Goal: Obtain resource: Obtain resource

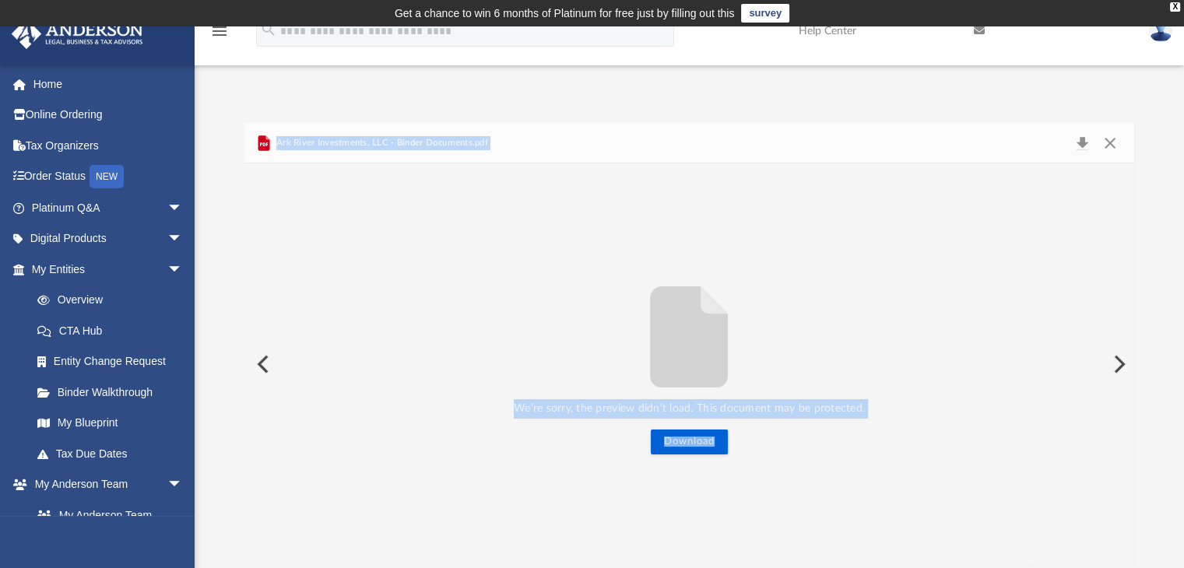
scroll to position [342, 878]
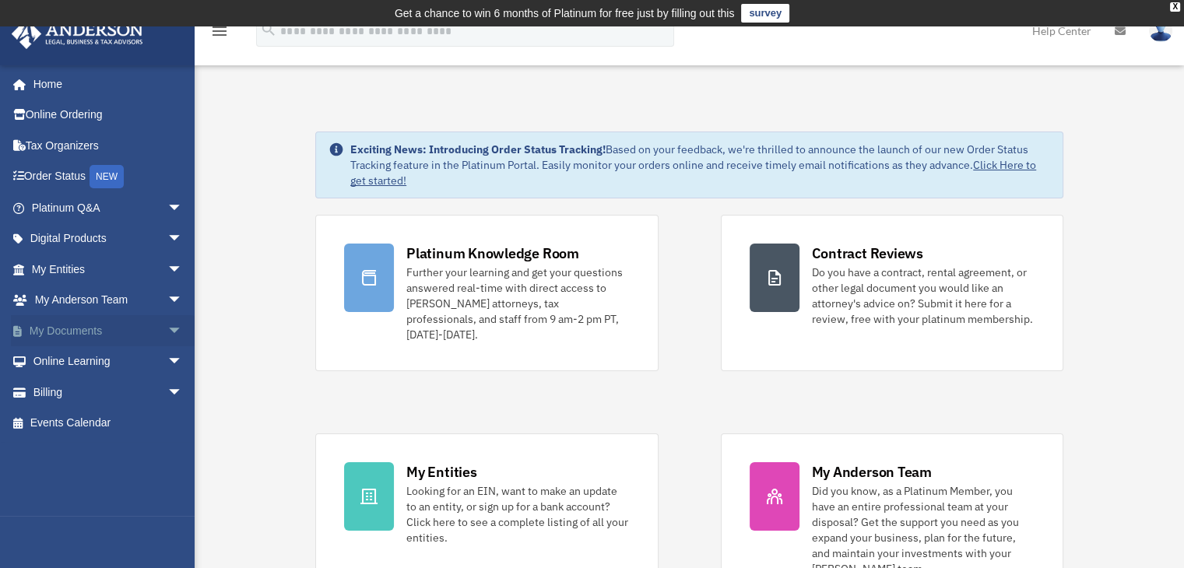
click at [167, 332] on span "arrow_drop_down" at bounding box center [182, 331] width 31 height 32
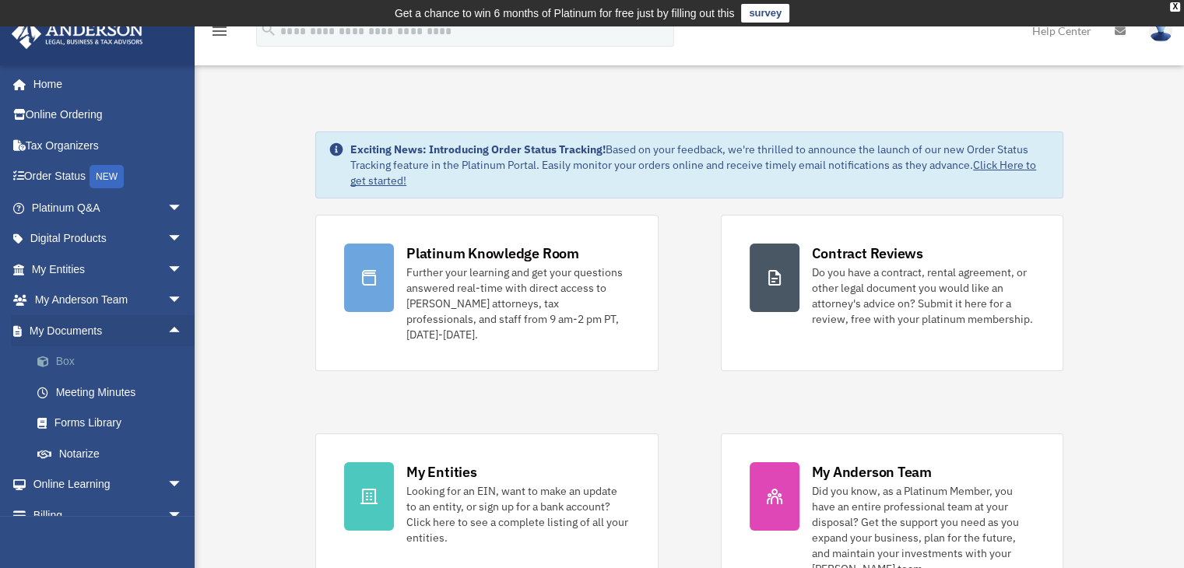
click at [74, 360] on link "Box" at bounding box center [114, 361] width 184 height 31
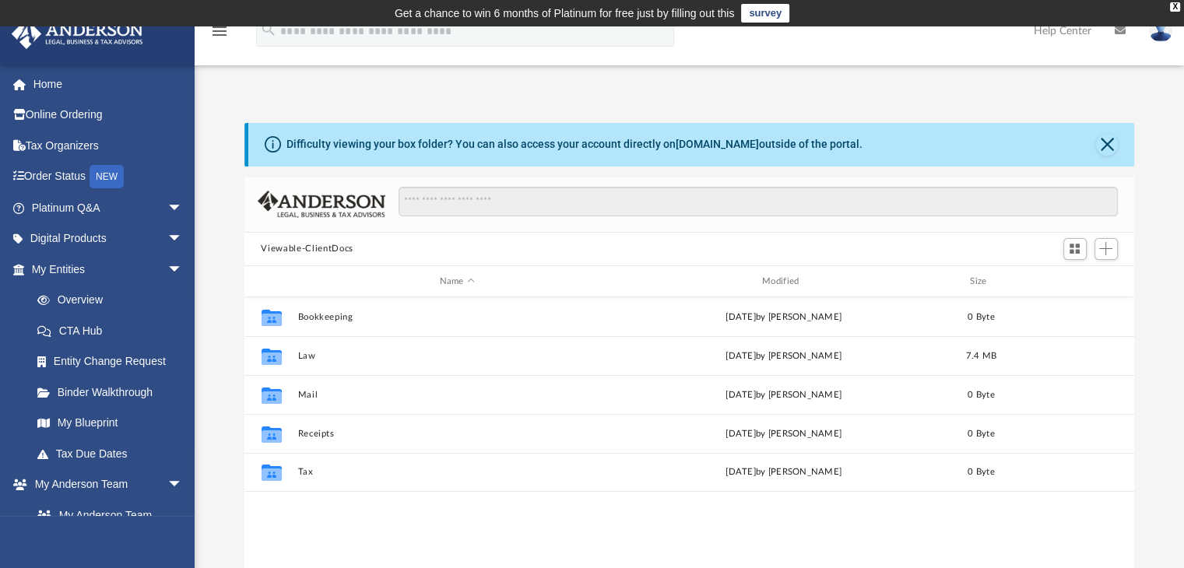
scroll to position [342, 878]
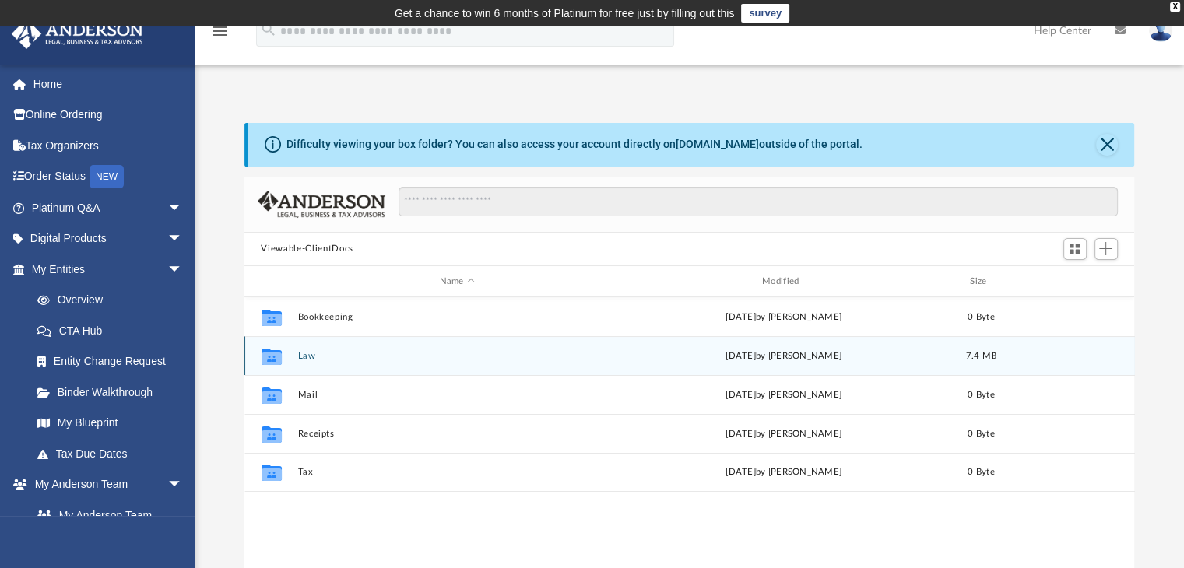
click at [307, 349] on div "Collaborated Folder Law Thu Aug 28 2025 by Jim Morris 7.4 MB" at bounding box center [689, 355] width 891 height 39
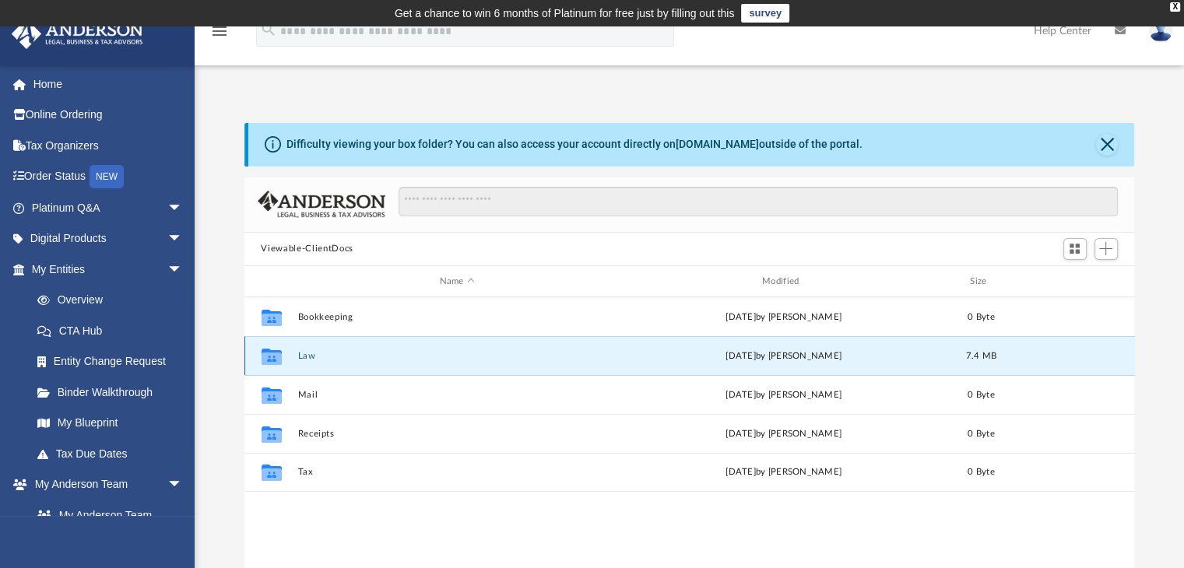
click at [283, 356] on icon "Collaborated Folder" at bounding box center [270, 356] width 25 height 25
click at [309, 354] on button "Law" at bounding box center [456, 356] width 319 height 10
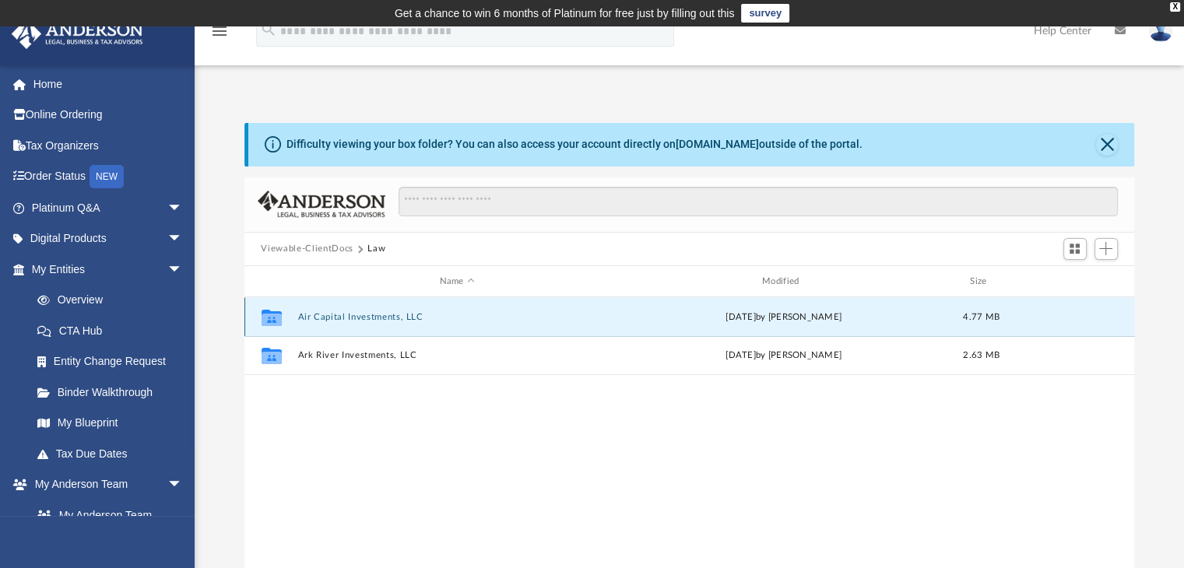
click at [357, 318] on button "Air Capital Investments, LLC" at bounding box center [456, 317] width 319 height 10
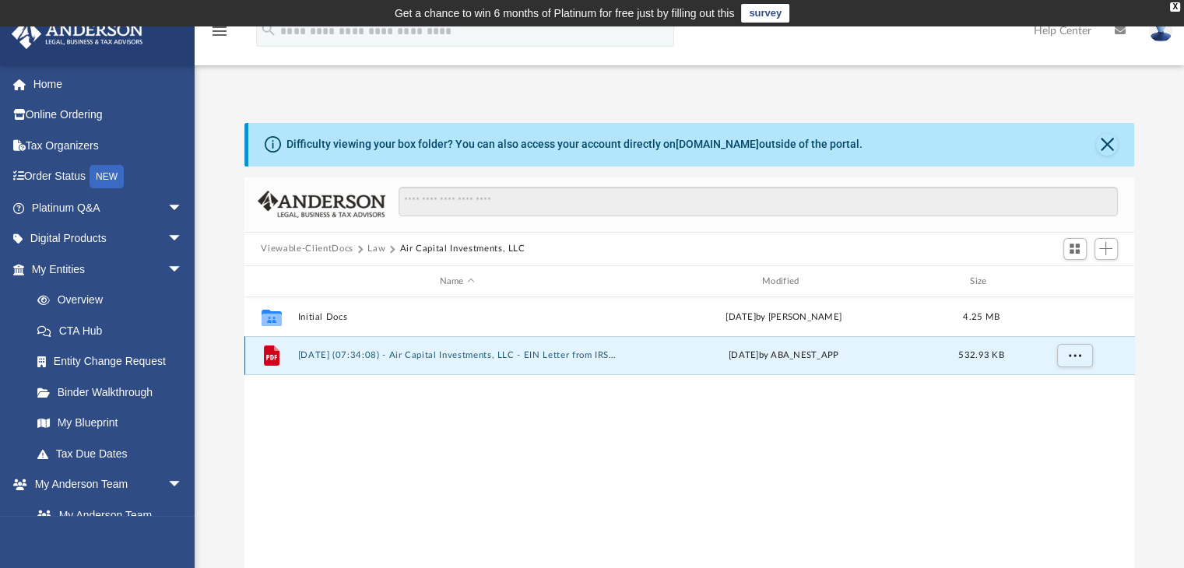
click at [392, 356] on button "2025.06.23 (07:34:08) - Air Capital Investments, LLC - EIN Letter from IRS.pdf" at bounding box center [456, 356] width 319 height 10
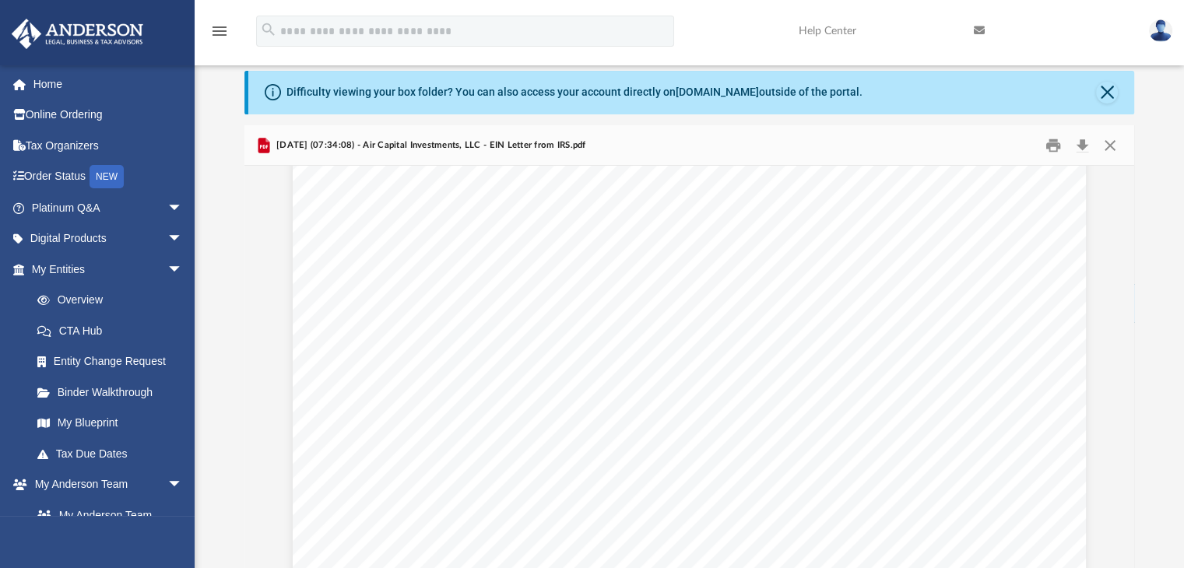
scroll to position [0, 0]
click at [1084, 141] on button "Download" at bounding box center [1083, 145] width 28 height 24
click at [1111, 94] on button "Close" at bounding box center [1107, 93] width 22 height 22
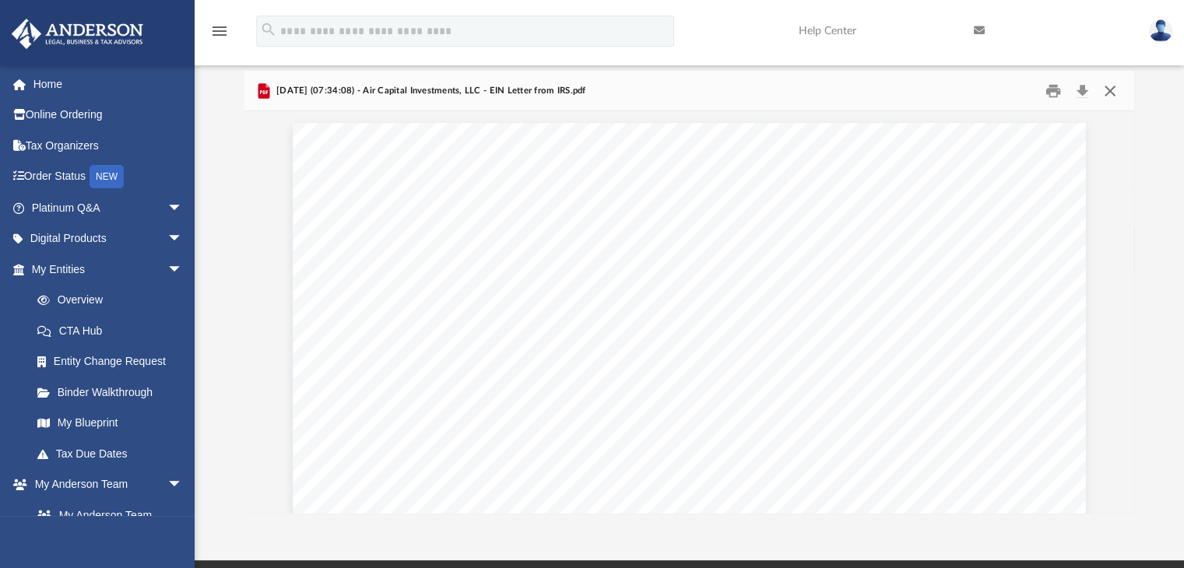
click at [1111, 94] on button "Close" at bounding box center [1110, 91] width 28 height 24
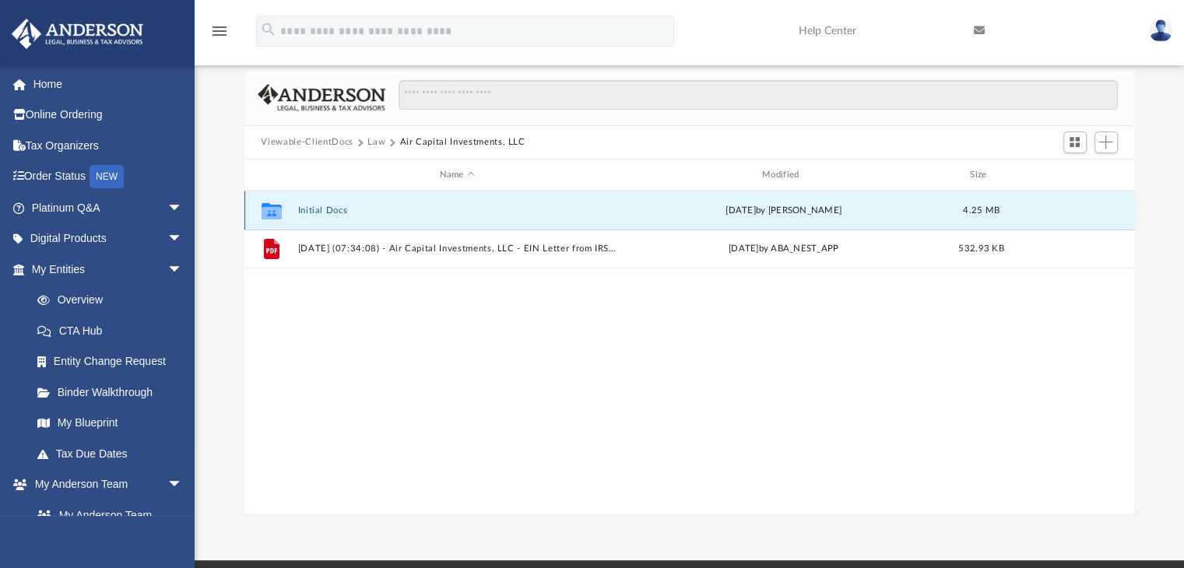
click at [321, 209] on button "Initial Docs" at bounding box center [456, 211] width 319 height 10
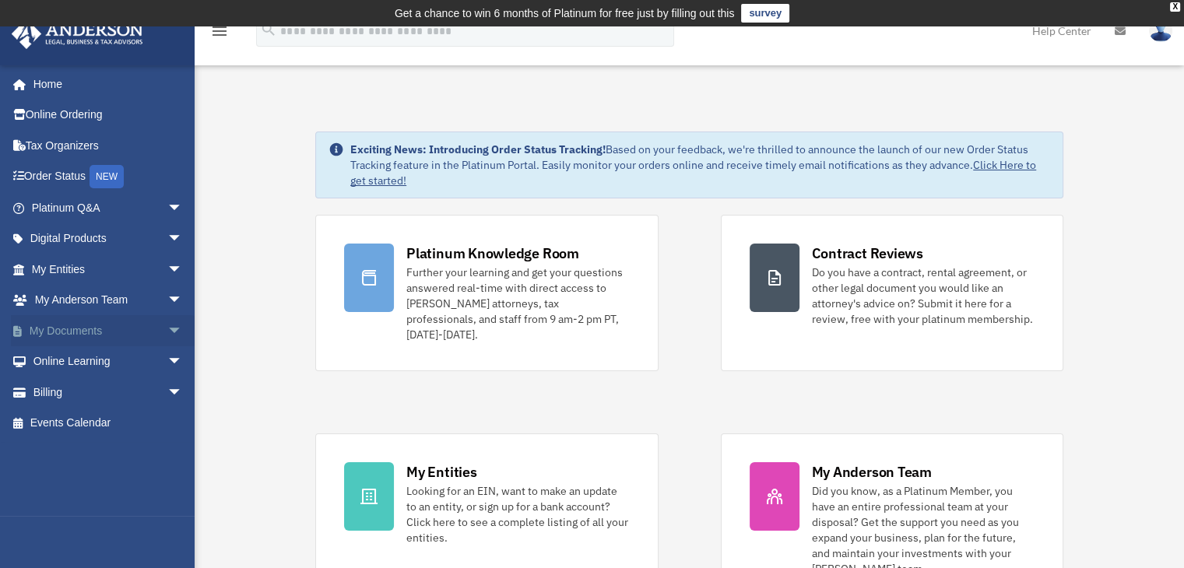
click at [167, 328] on span "arrow_drop_down" at bounding box center [182, 331] width 31 height 32
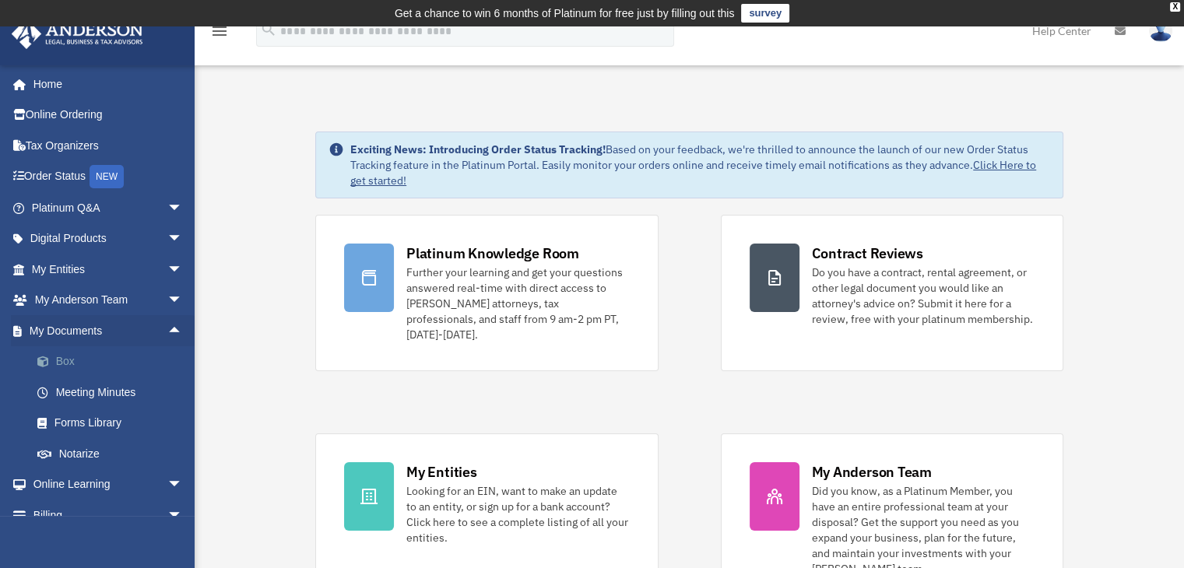
click at [75, 356] on link "Box" at bounding box center [114, 361] width 184 height 31
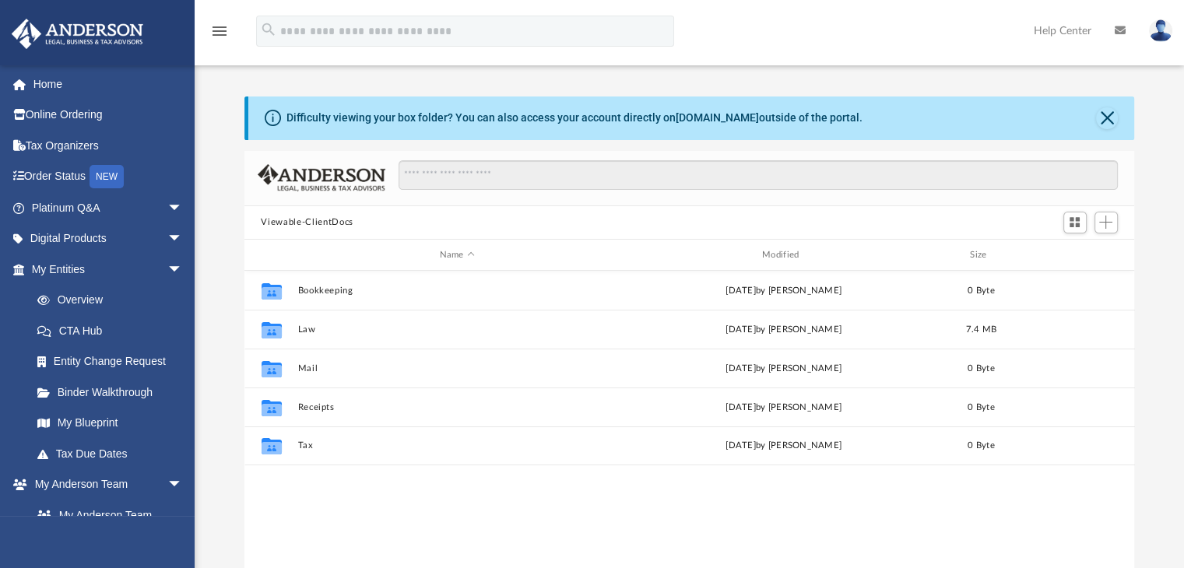
scroll to position [342, 878]
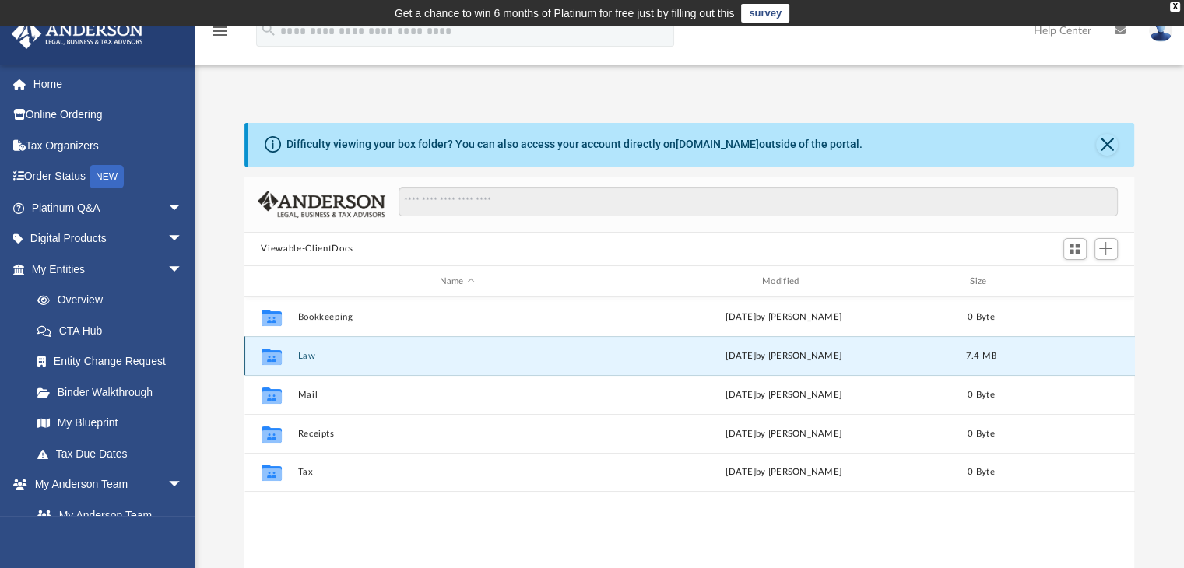
click at [306, 356] on button "Law" at bounding box center [456, 356] width 319 height 10
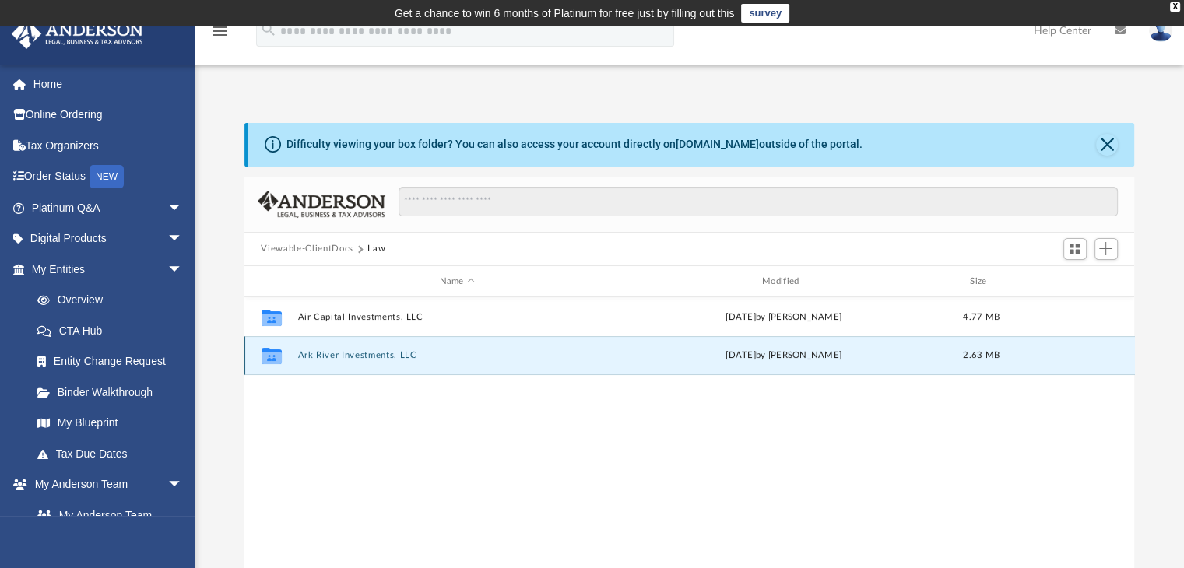
click at [340, 356] on button "Ark River Investments, LLC" at bounding box center [456, 356] width 319 height 10
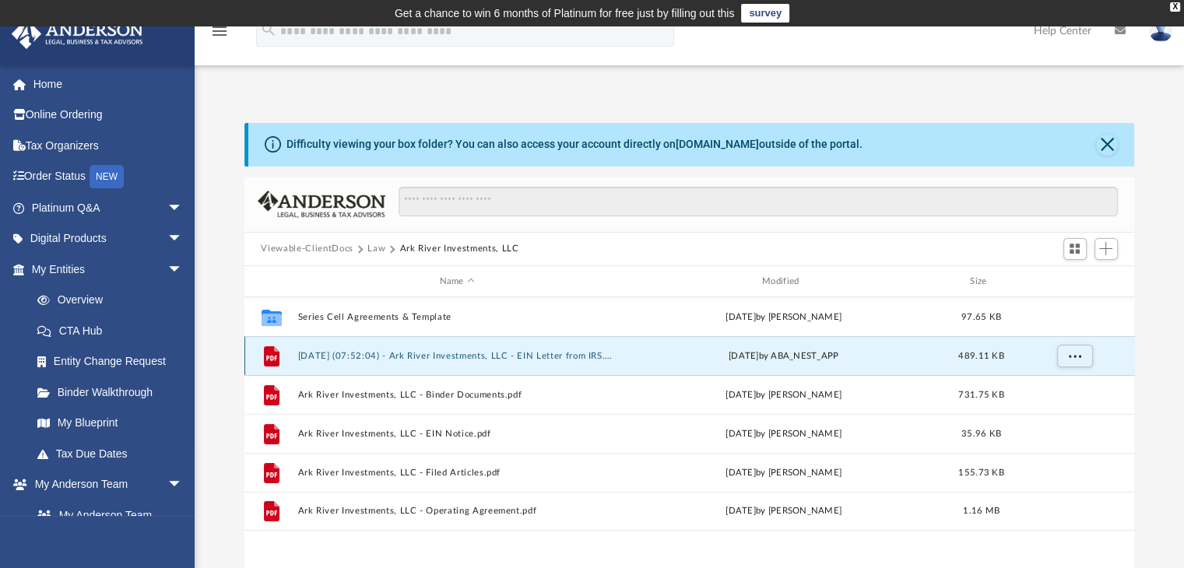
click at [460, 356] on button "2025.08.07 (07:52:04) - Ark River Investments, LLC - EIN Letter from IRS.pdf" at bounding box center [456, 356] width 319 height 10
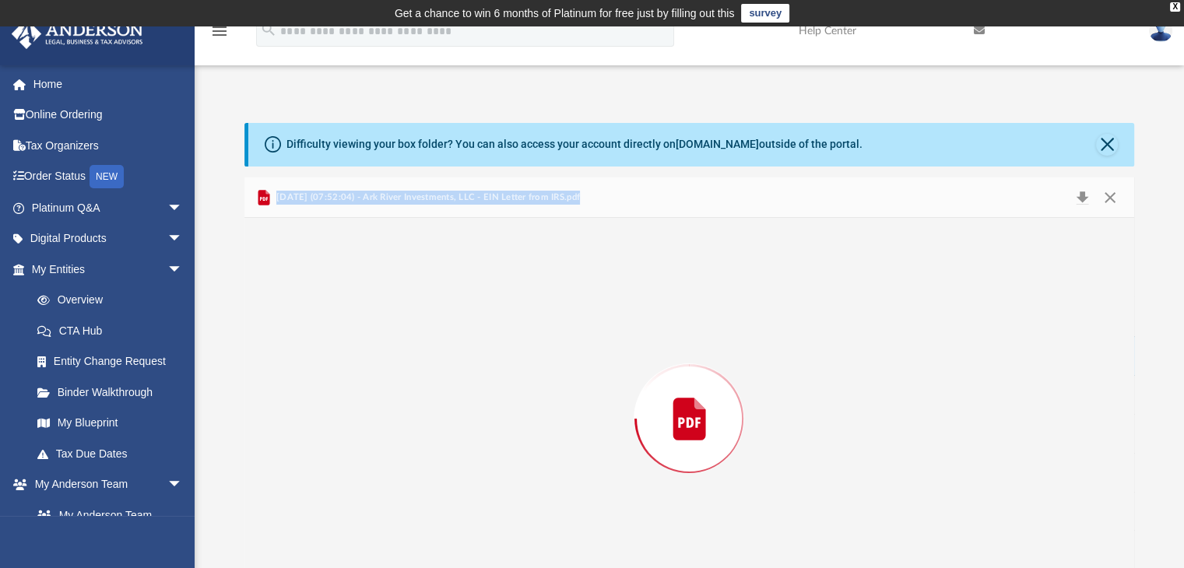
scroll to position [52, 0]
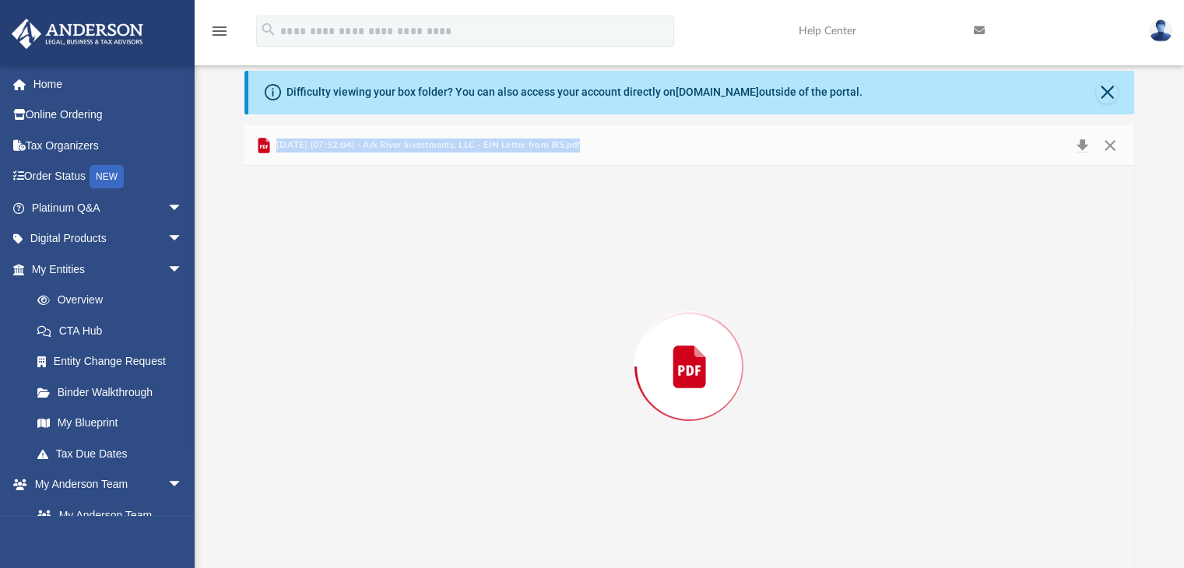
click at [460, 356] on div "Preview" at bounding box center [689, 367] width 891 height 402
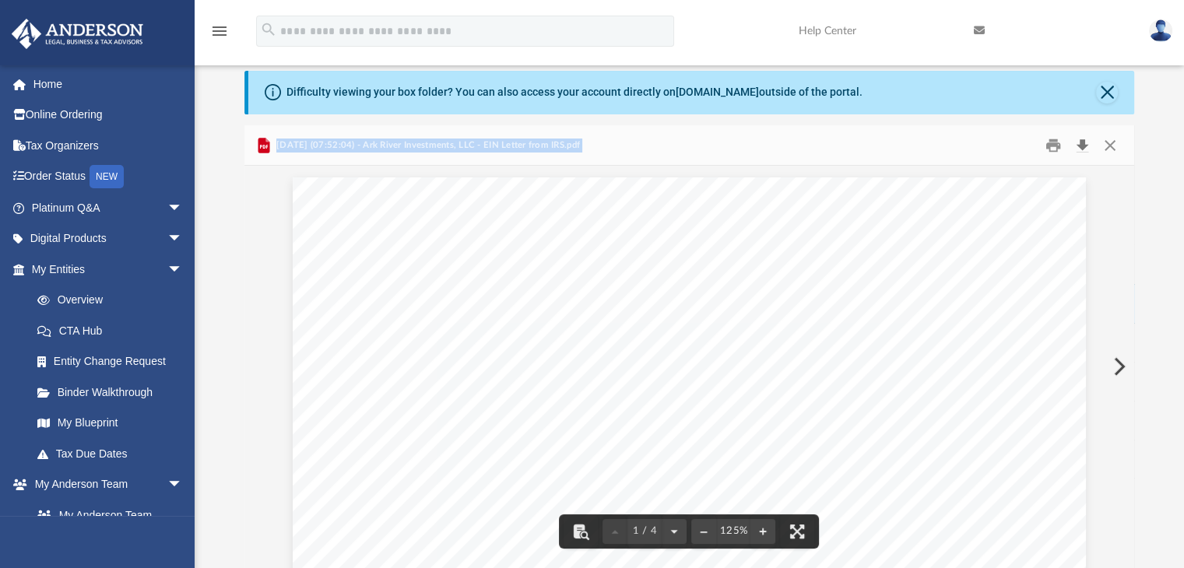
click at [1082, 142] on button "Download" at bounding box center [1083, 145] width 28 height 24
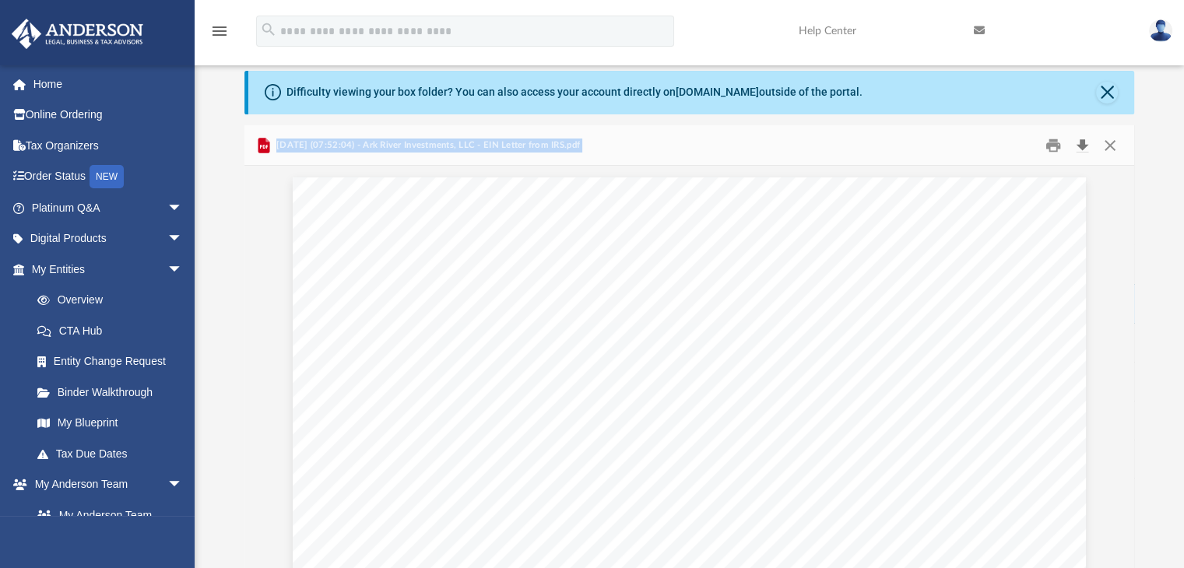
click at [1081, 144] on button "Download" at bounding box center [1083, 145] width 28 height 24
click at [1108, 90] on button "Close" at bounding box center [1107, 93] width 22 height 22
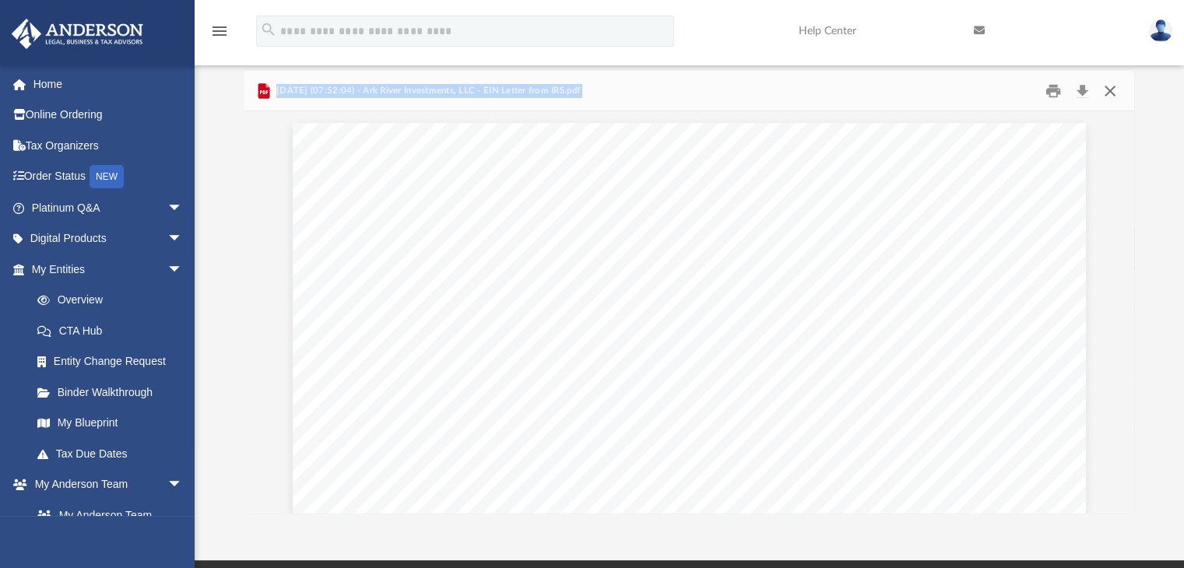
click at [1108, 90] on button "Close" at bounding box center [1110, 91] width 28 height 24
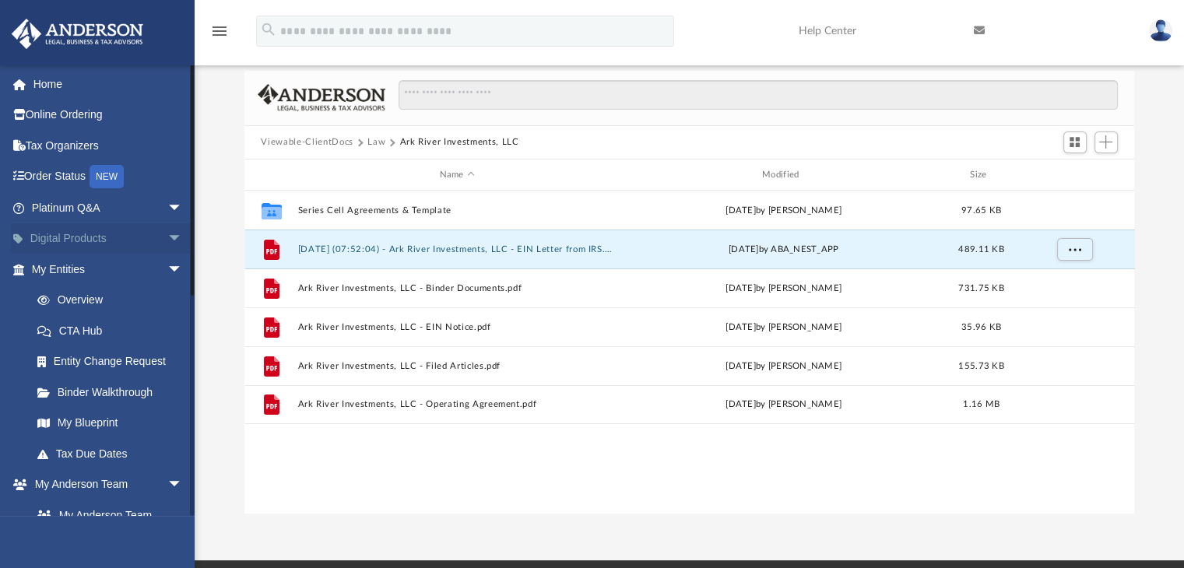
click at [167, 233] on span "arrow_drop_down" at bounding box center [182, 239] width 31 height 32
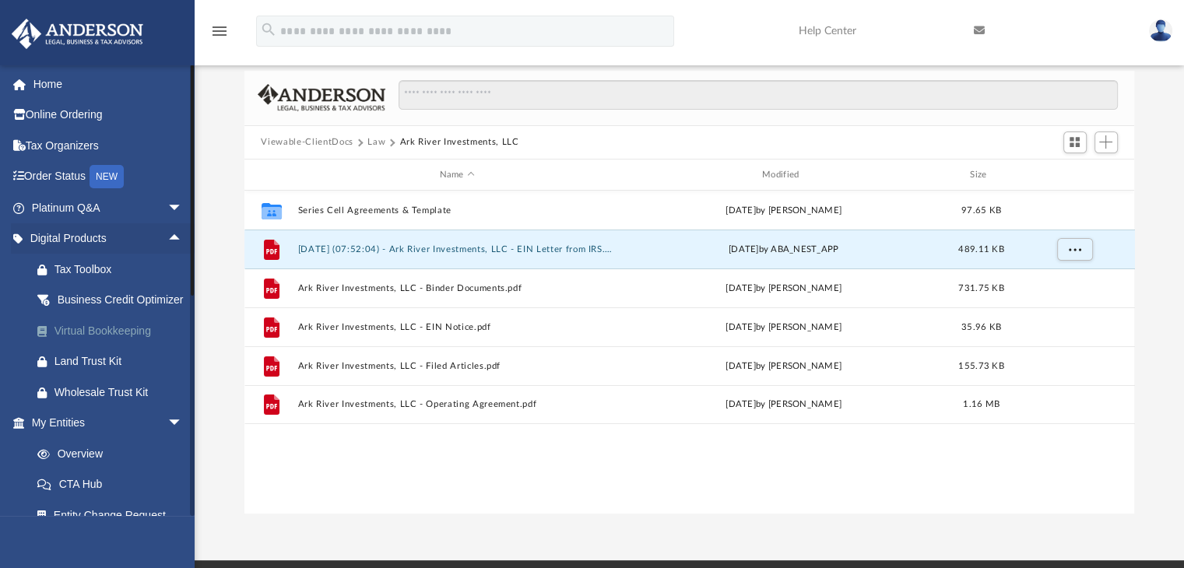
click at [87, 341] on div "Virtual Bookkeeping" at bounding box center [120, 330] width 132 height 19
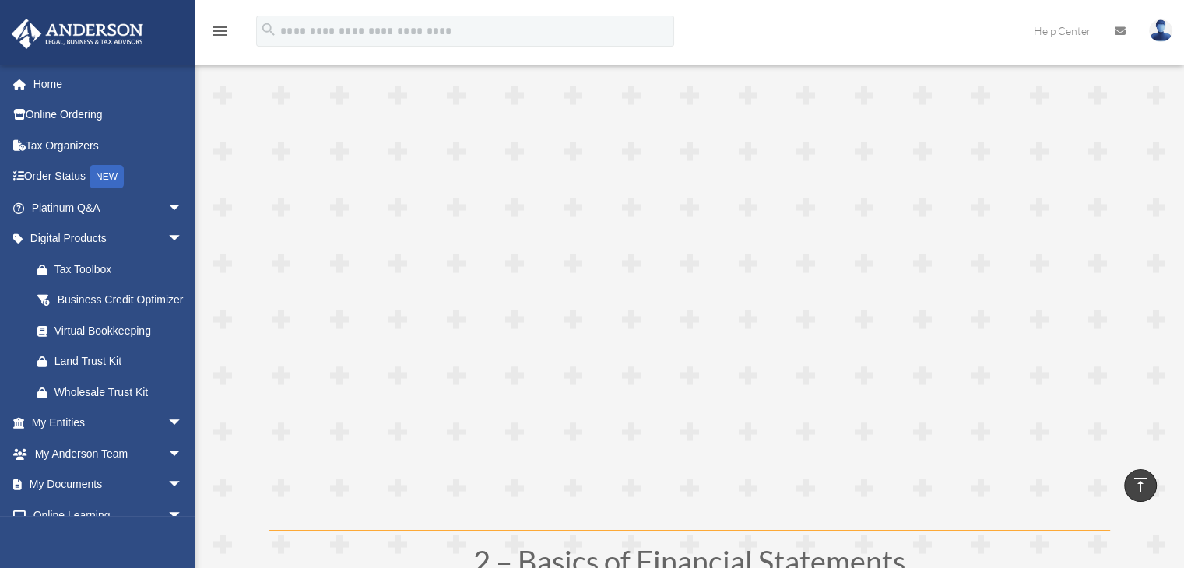
scroll to position [297, 0]
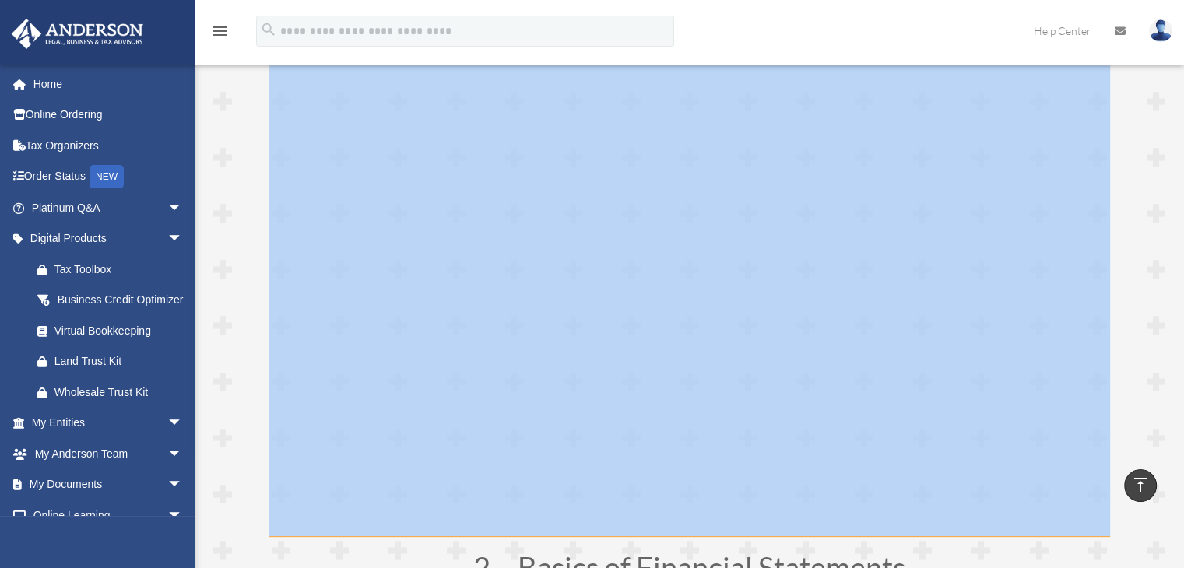
drag, startPoint x: 1190, startPoint y: 122, endPoint x: 1184, endPoint y: 134, distance: 13.2
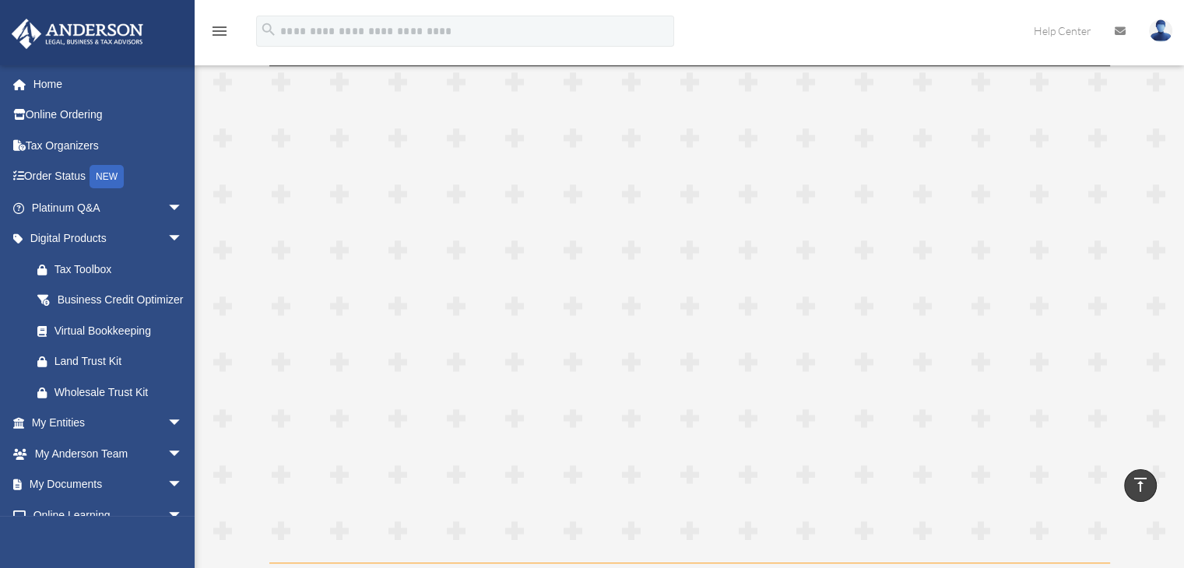
scroll to position [834, 0]
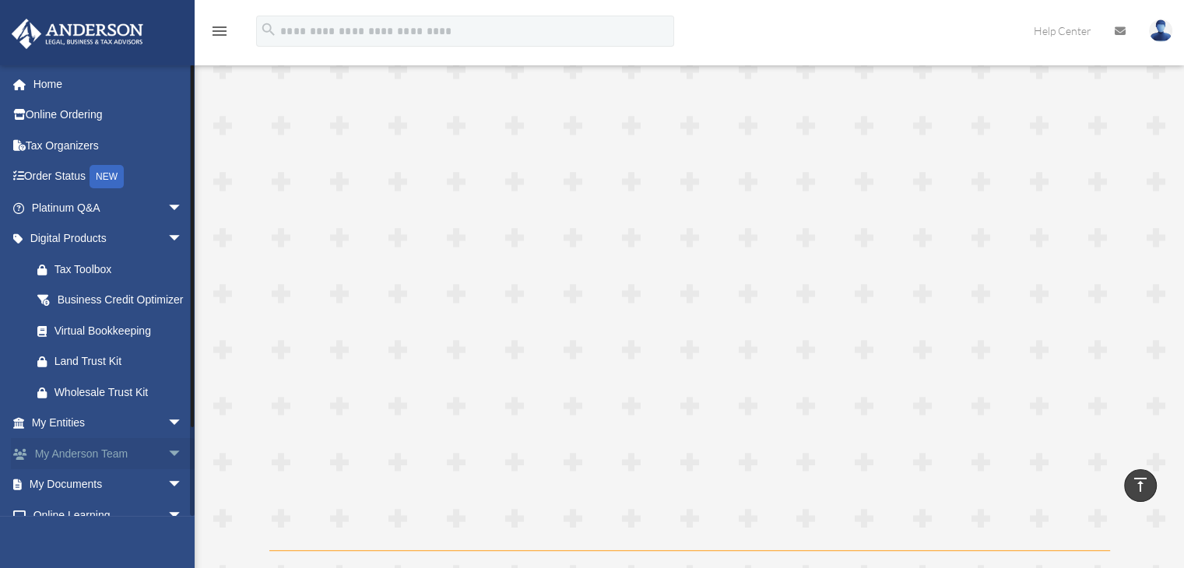
click at [16, 469] on link "My Anderson Team arrow_drop_down" at bounding box center [108, 453] width 195 height 31
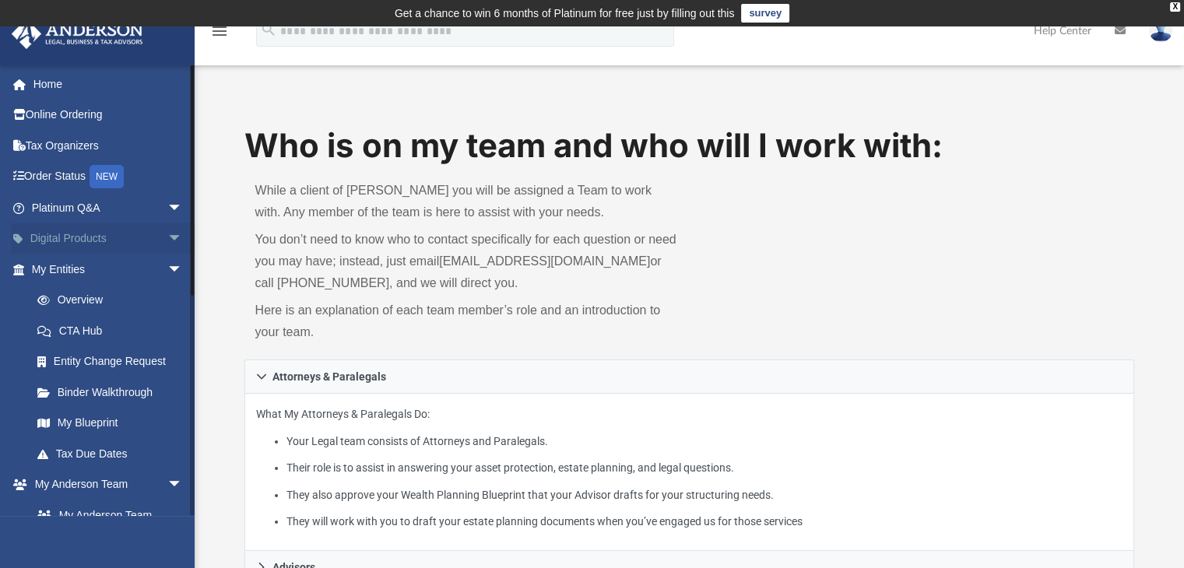
click at [167, 235] on span "arrow_drop_down" at bounding box center [182, 239] width 31 height 32
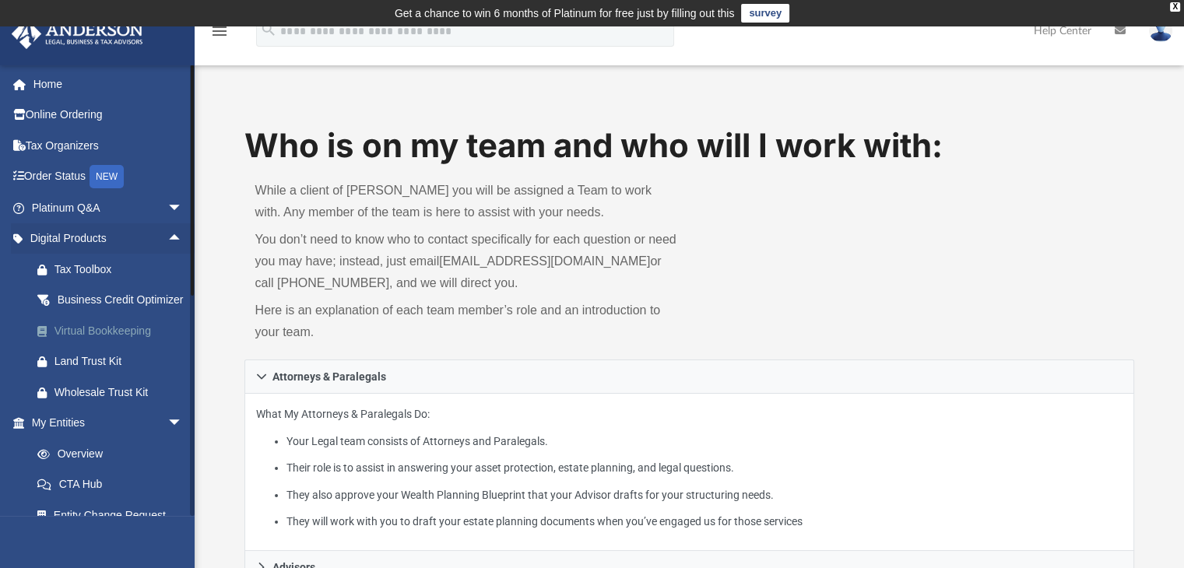
click at [104, 341] on div "Virtual Bookkeeping" at bounding box center [120, 330] width 132 height 19
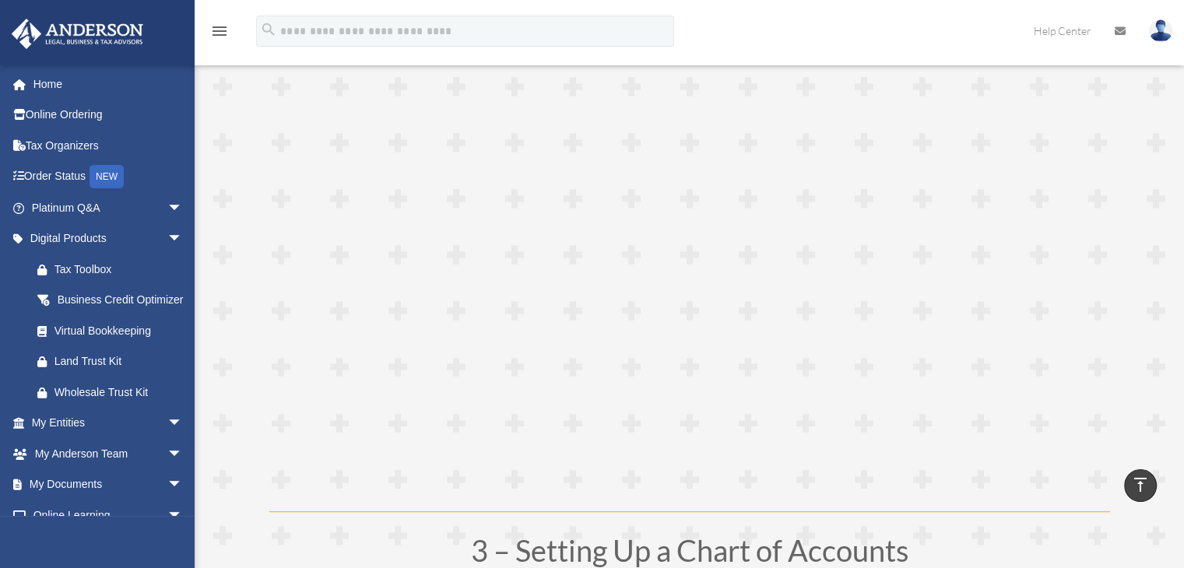
scroll to position [886, 0]
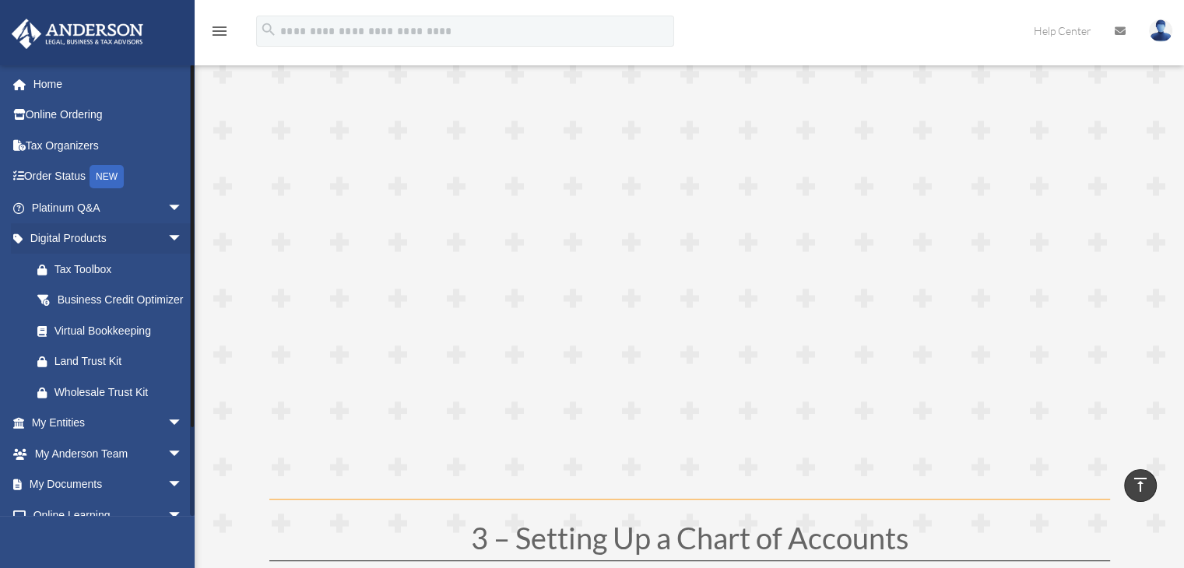
click at [11, 273] on li "Tax Toolbox" at bounding box center [108, 269] width 195 height 31
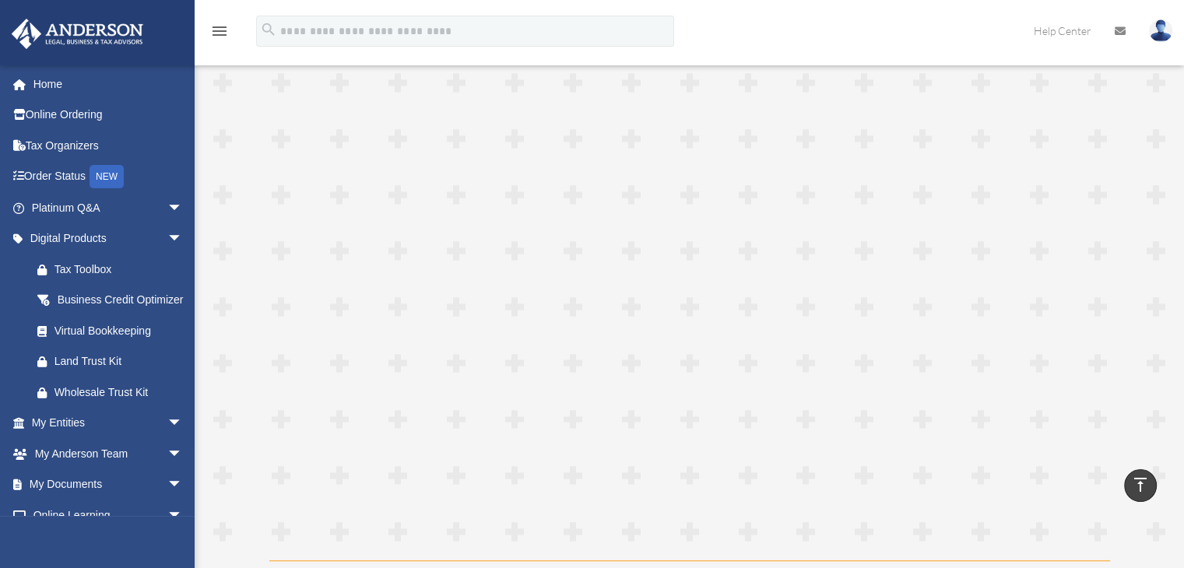
drag, startPoint x: 1189, startPoint y: 198, endPoint x: 1149, endPoint y: 168, distance: 50.1
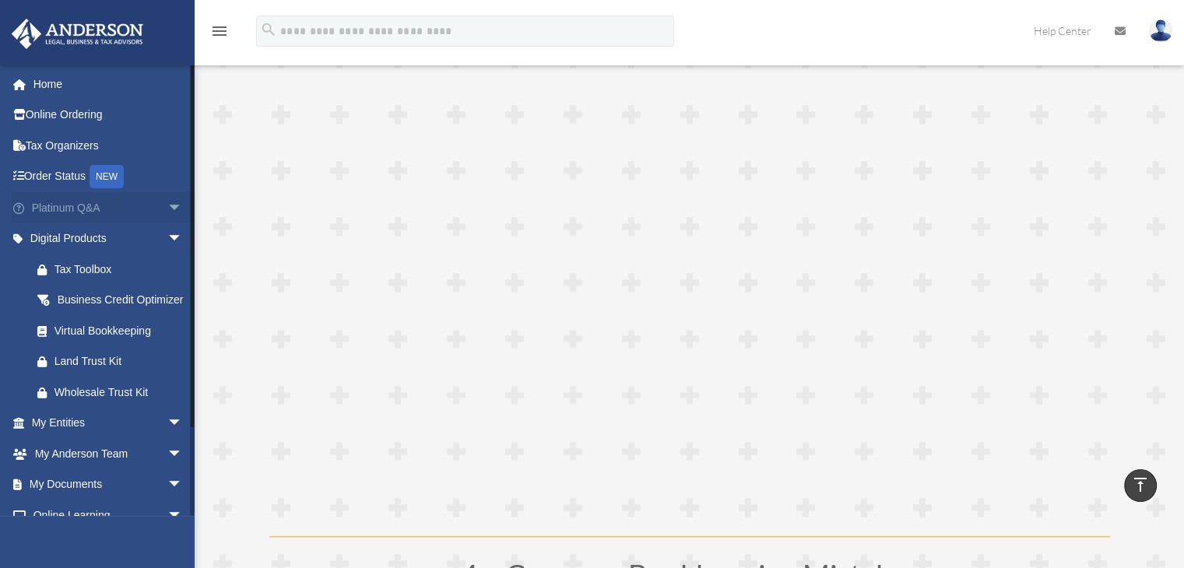
click at [167, 202] on span "arrow_drop_down" at bounding box center [182, 208] width 31 height 32
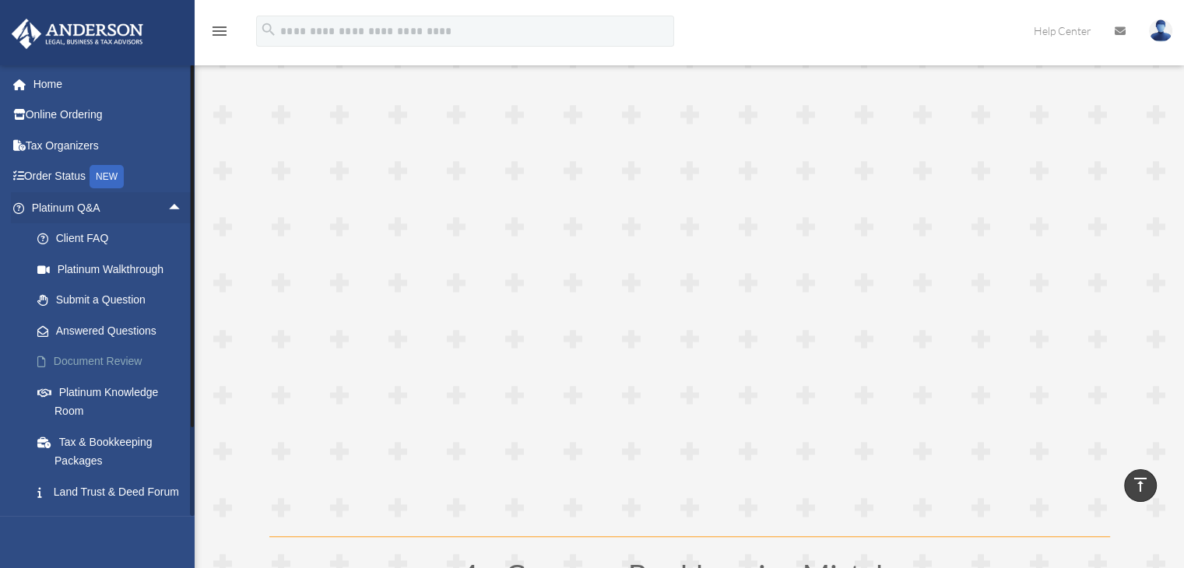
click at [106, 362] on link "Document Review" at bounding box center [114, 361] width 184 height 31
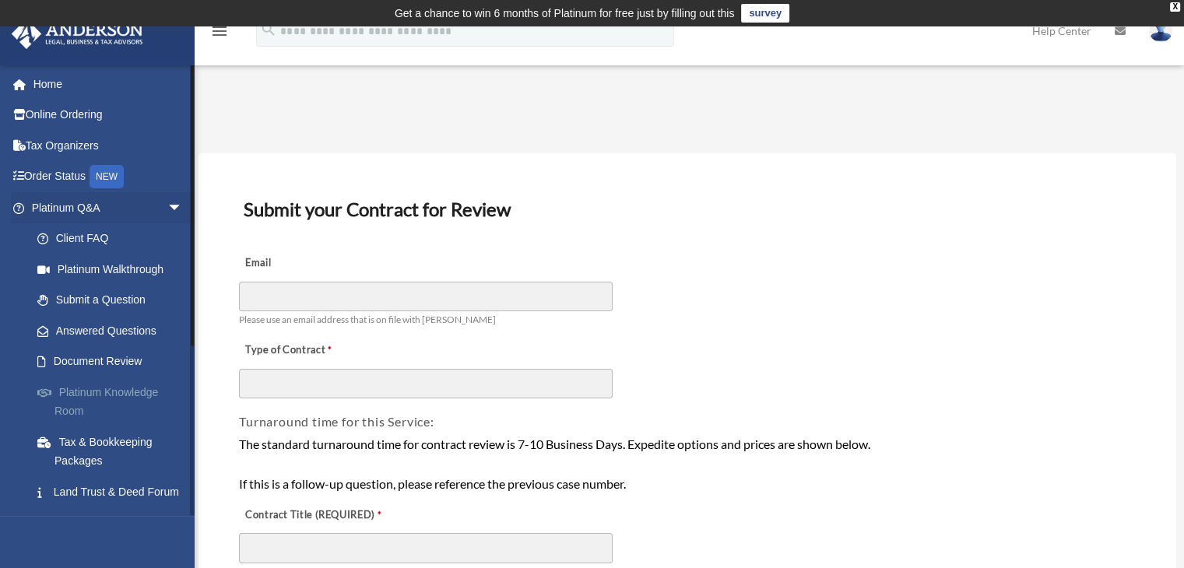
click at [76, 390] on link "Platinum Knowledge Room" at bounding box center [114, 402] width 184 height 50
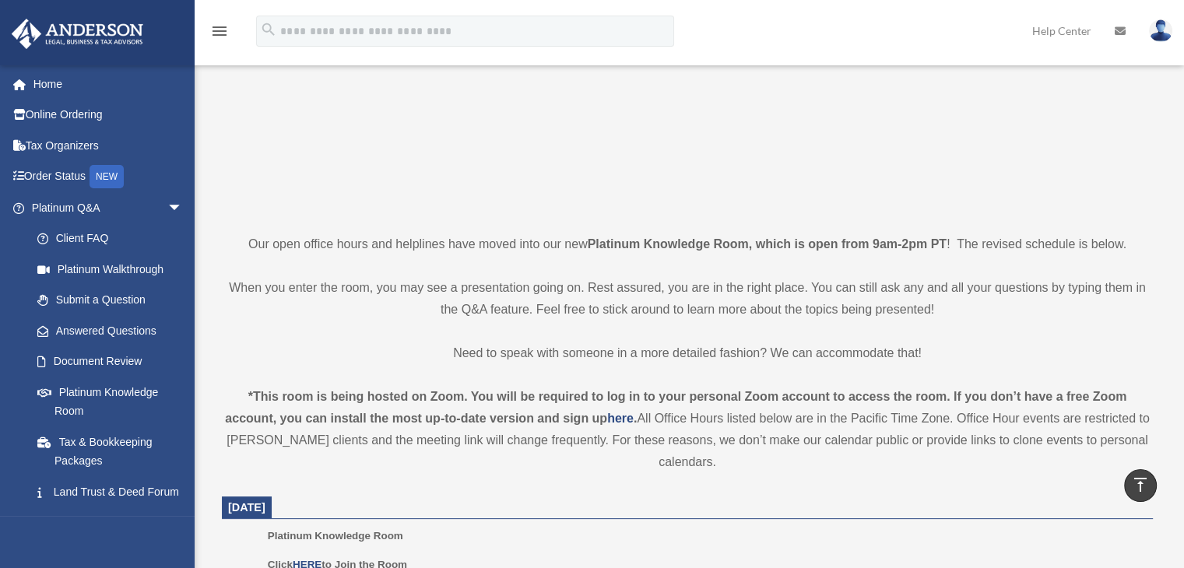
scroll to position [139, 0]
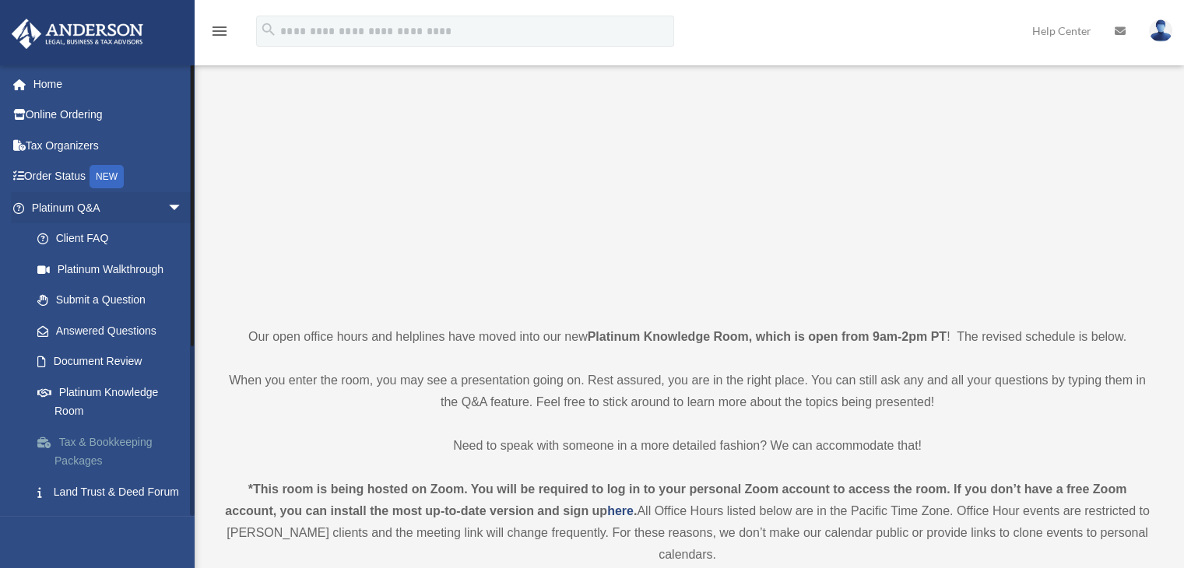
click at [79, 443] on link "Tax & Bookkeeping Packages" at bounding box center [114, 452] width 184 height 50
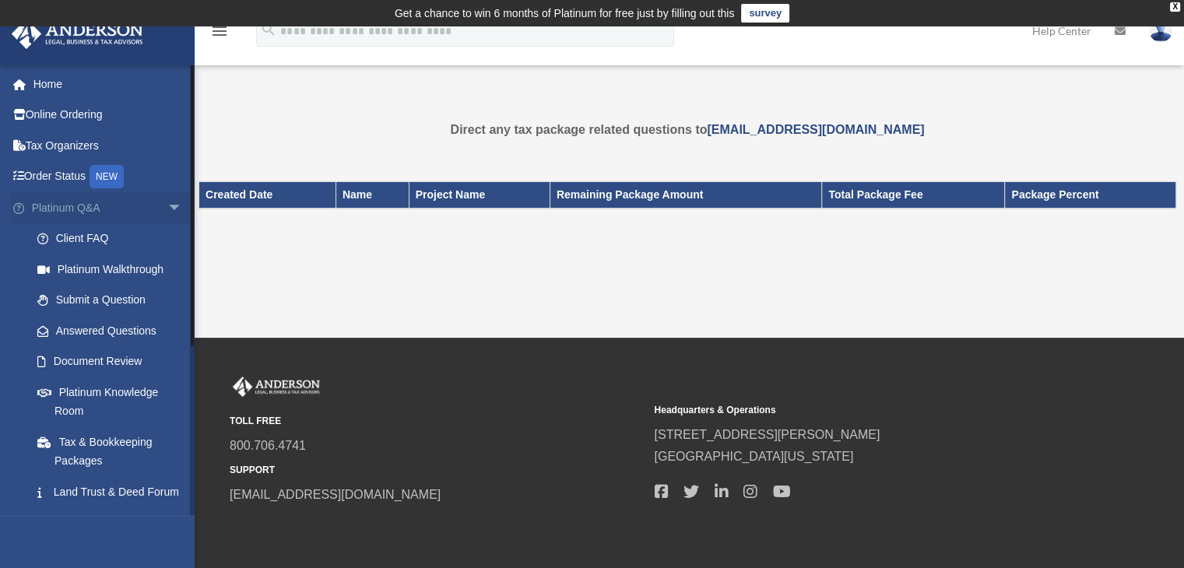
click at [167, 206] on span "arrow_drop_down" at bounding box center [182, 208] width 31 height 32
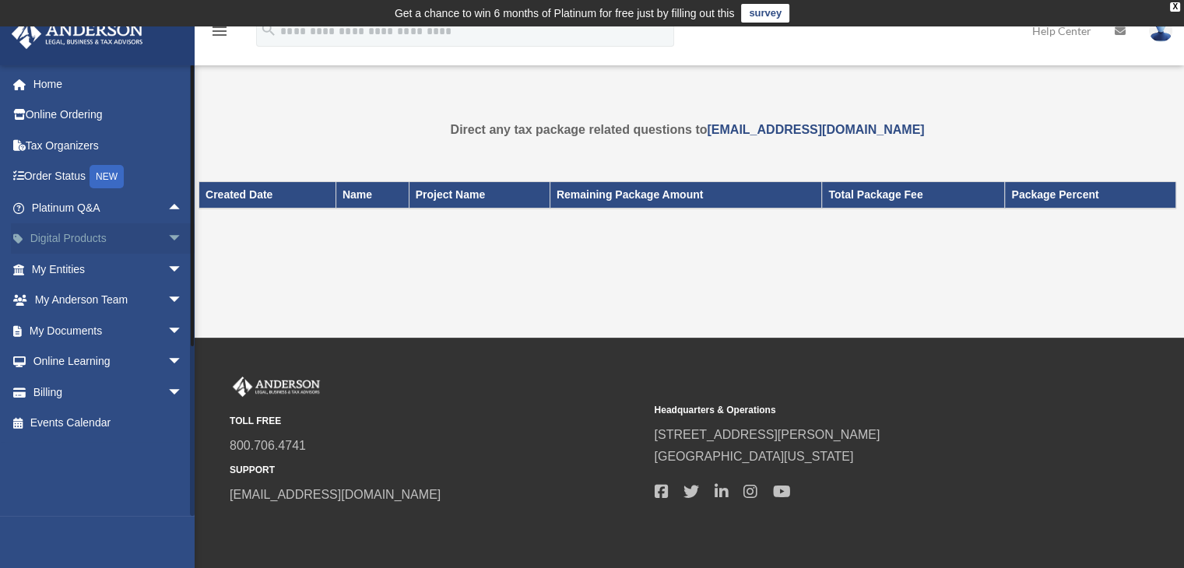
click at [167, 231] on span "arrow_drop_down" at bounding box center [182, 239] width 31 height 32
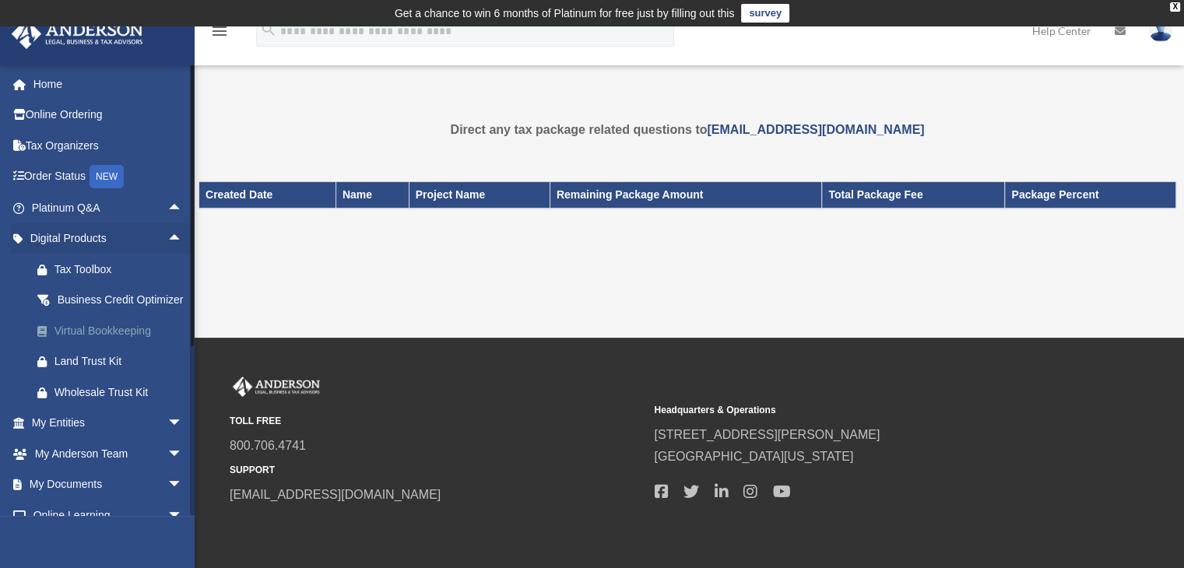
click at [97, 341] on div "Virtual Bookkeeping" at bounding box center [120, 330] width 132 height 19
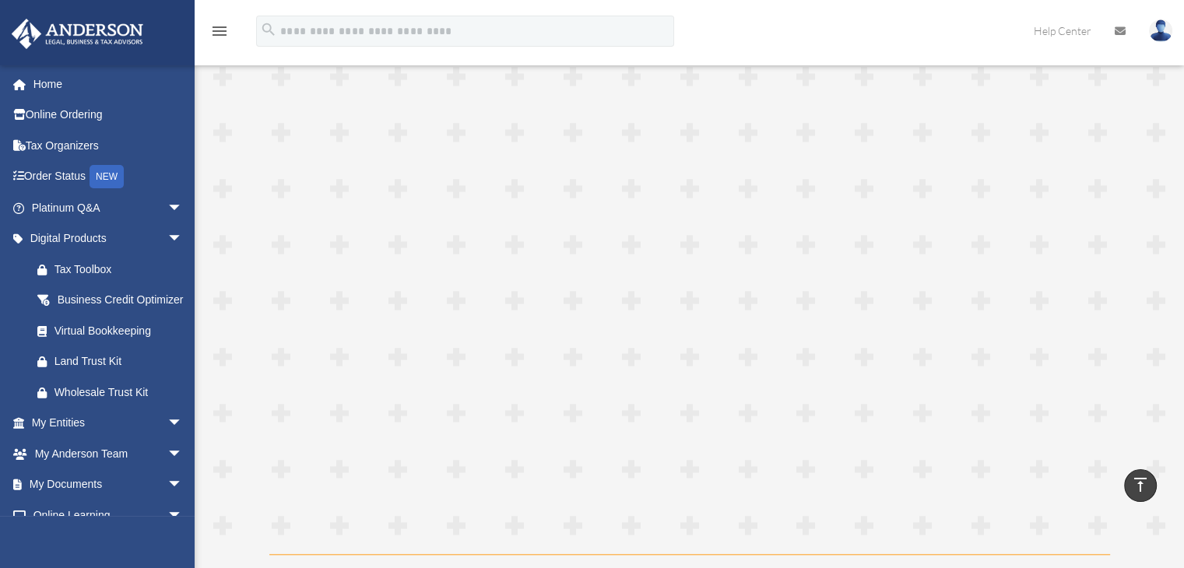
scroll to position [1407, 0]
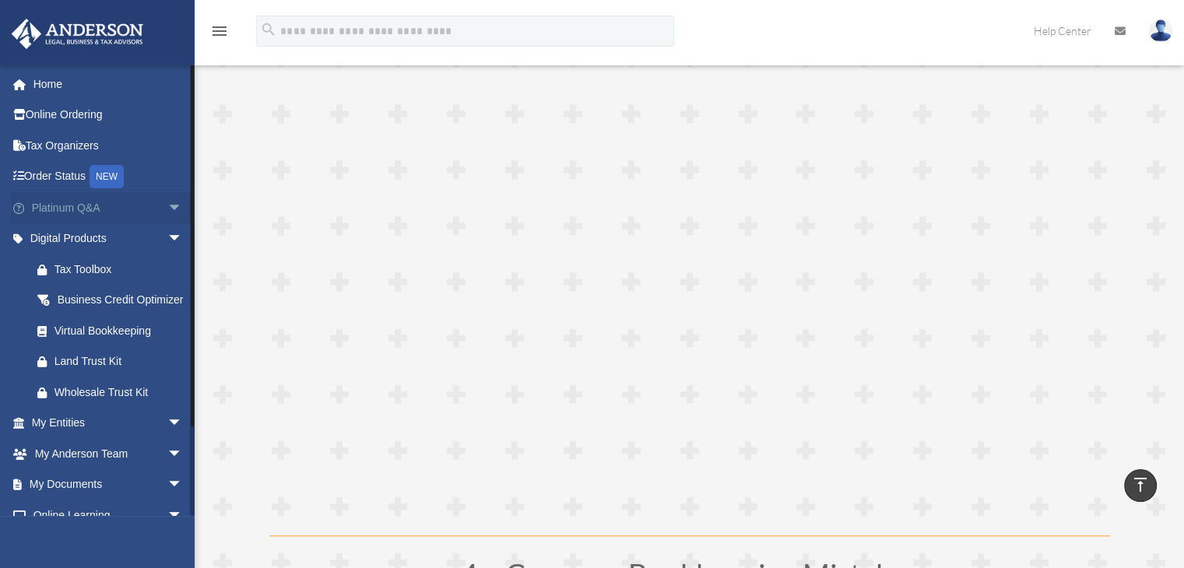
click at [167, 196] on span "arrow_drop_down" at bounding box center [182, 208] width 31 height 32
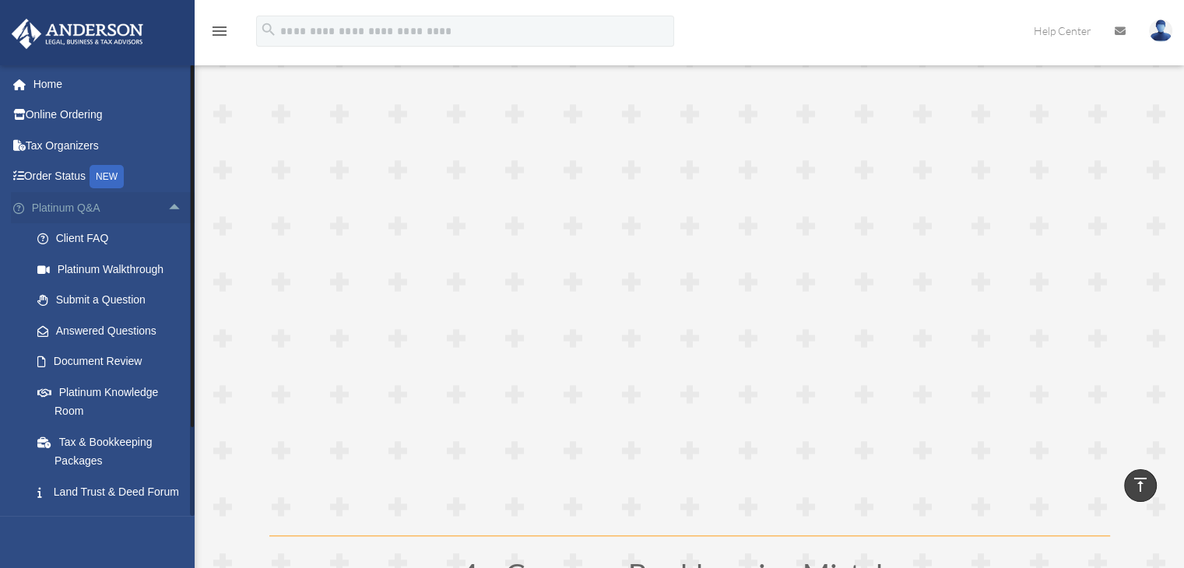
click at [167, 200] on span "arrow_drop_up" at bounding box center [182, 208] width 31 height 32
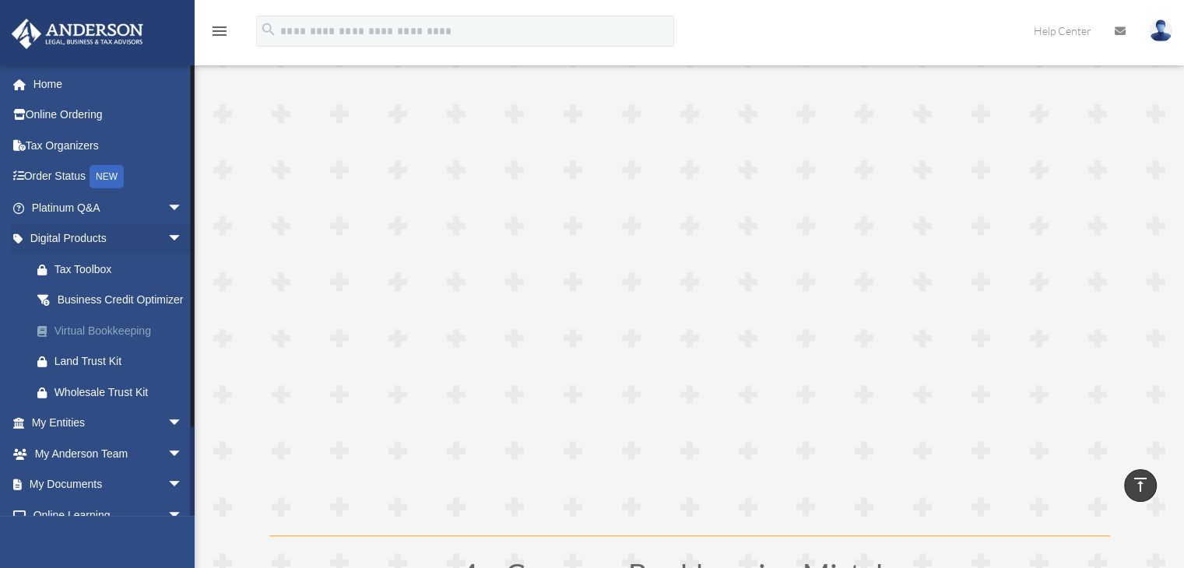
click at [86, 341] on div "Virtual Bookkeeping" at bounding box center [120, 330] width 132 height 19
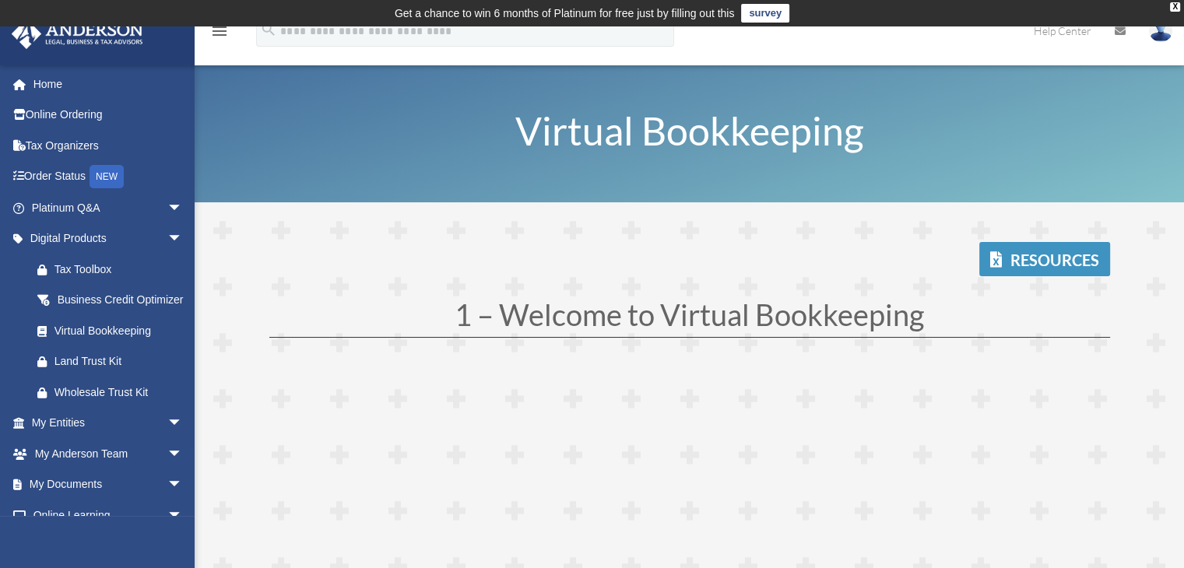
click at [1014, 259] on link "Resources" at bounding box center [1044, 259] width 131 height 34
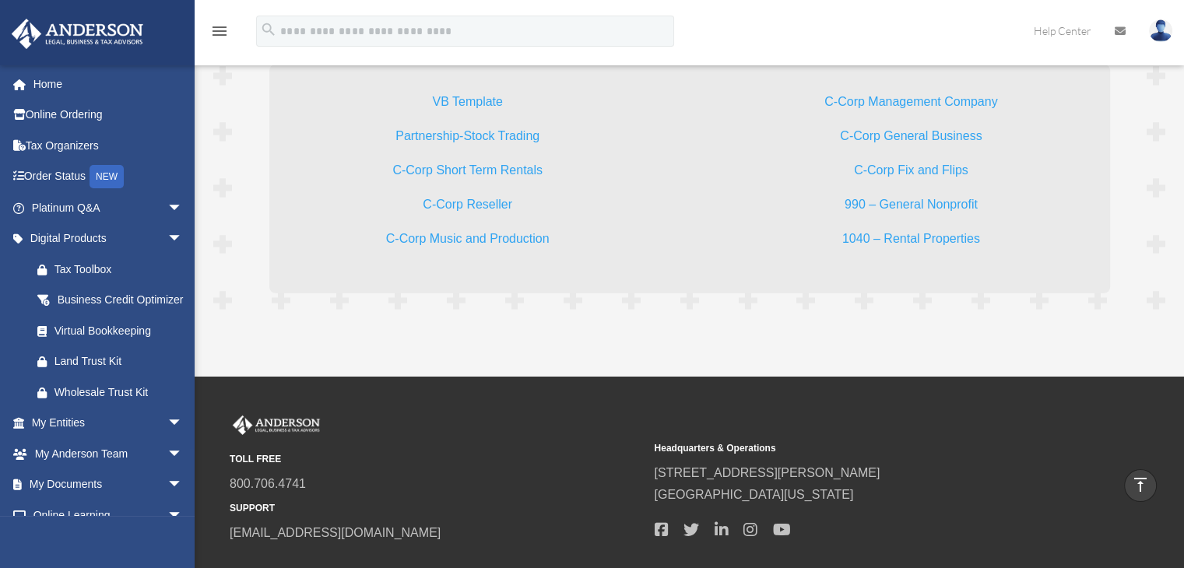
click at [459, 95] on link "VB Template" at bounding box center [467, 105] width 70 height 21
click at [94, 341] on div "Virtual Bookkeeping" at bounding box center [120, 330] width 132 height 19
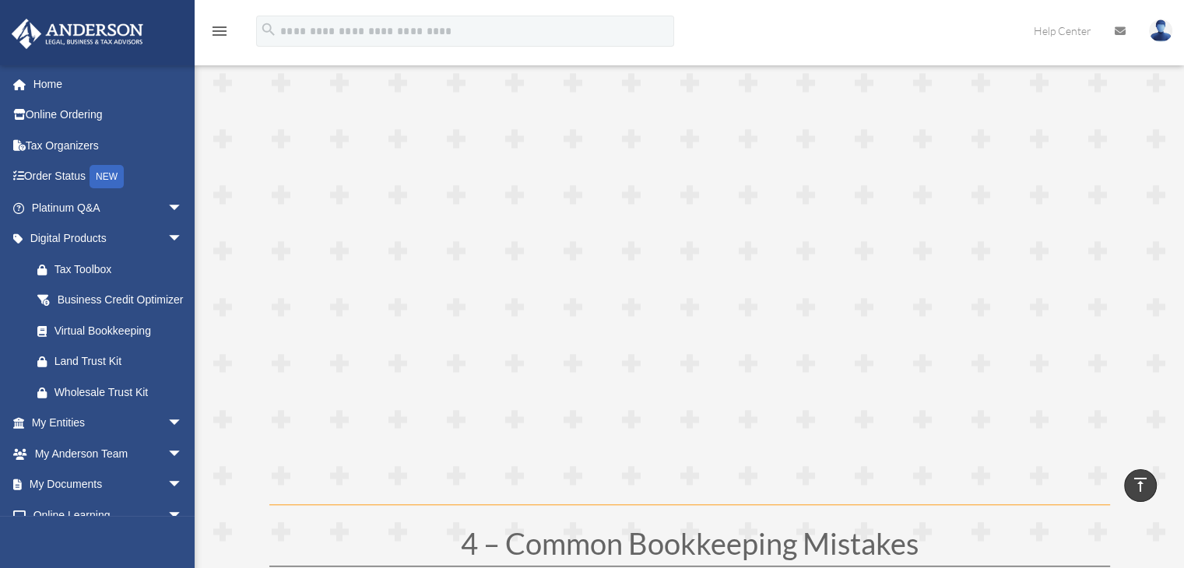
scroll to position [1488, 0]
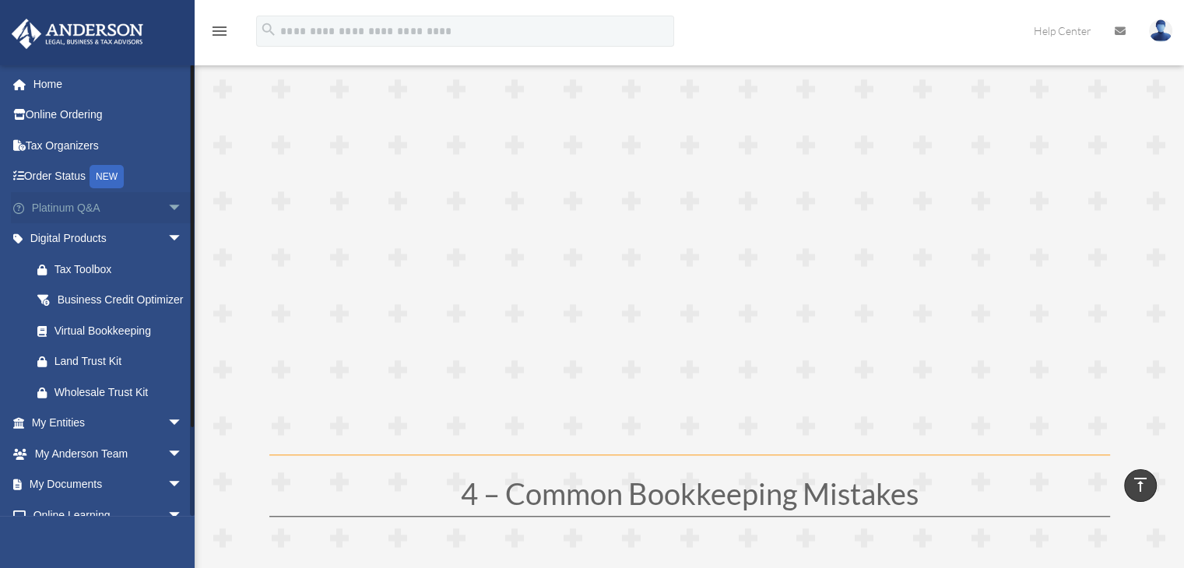
click at [22, 206] on span at bounding box center [27, 208] width 10 height 11
